Goal: Task Accomplishment & Management: Manage account settings

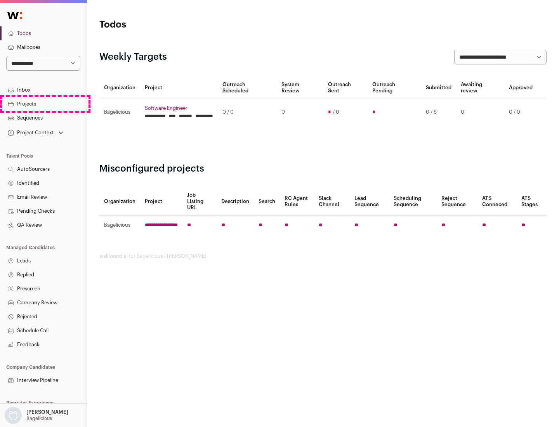
click at [43, 104] on link "Projects" at bounding box center [43, 104] width 87 height 14
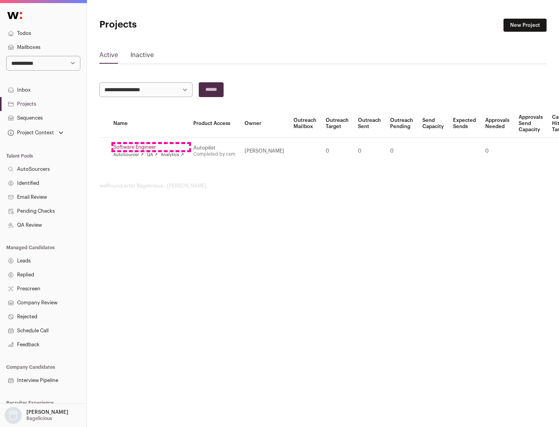
click at [151, 147] on link "Software Engineer" at bounding box center [148, 147] width 71 height 6
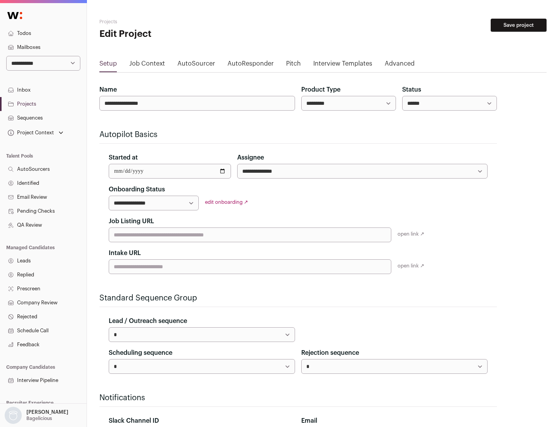
click at [519, 25] on button "Save project" at bounding box center [519, 25] width 56 height 13
